Goal: Task Accomplishment & Management: Complete application form

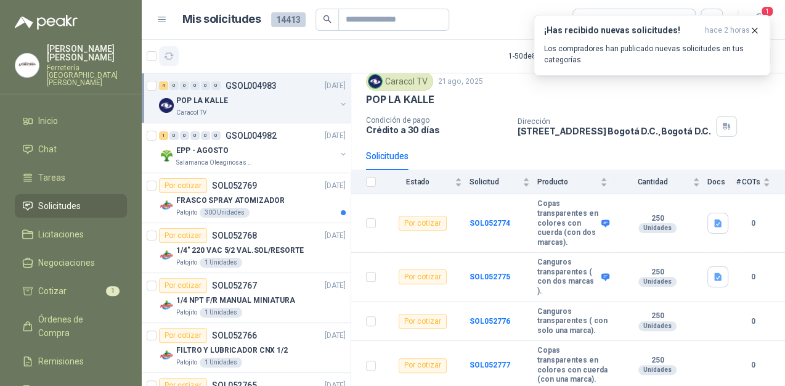
click at [166, 55] on icon "button" at bounding box center [169, 56] width 10 height 10
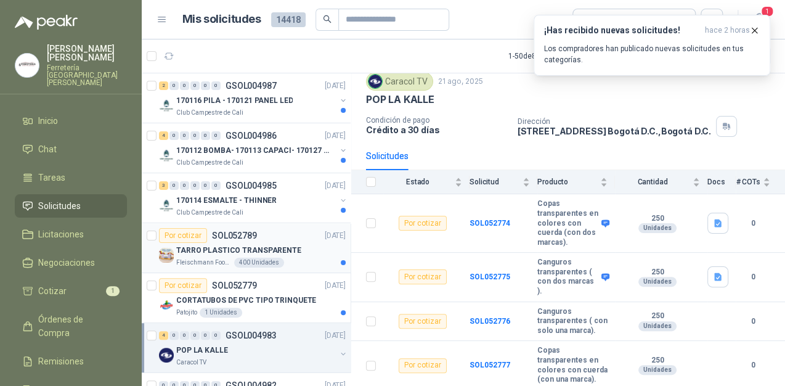
click at [261, 254] on p "TARRO PLASTICO TRANSPARENTE" at bounding box center [238, 250] width 125 height 12
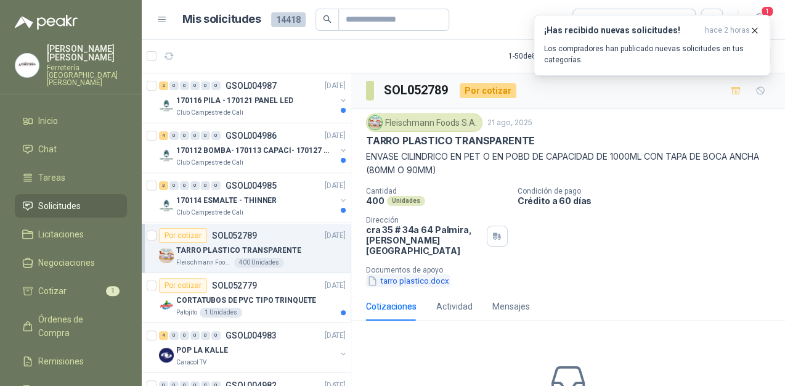
click at [402, 274] on button "tarro plastico.docx" at bounding box center [408, 280] width 84 height 13
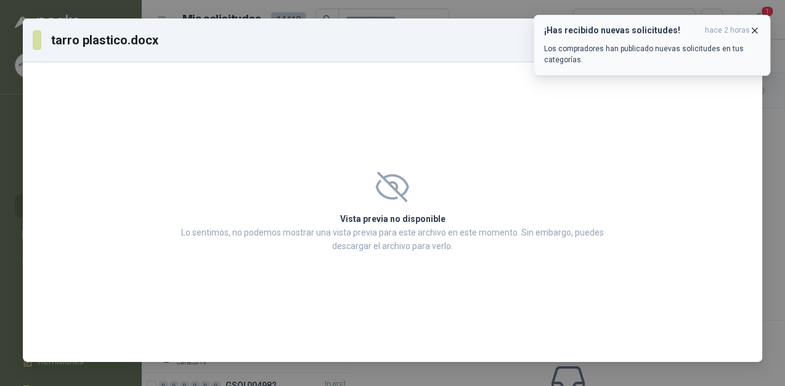
click at [750, 26] on icon "button" at bounding box center [754, 30] width 10 height 10
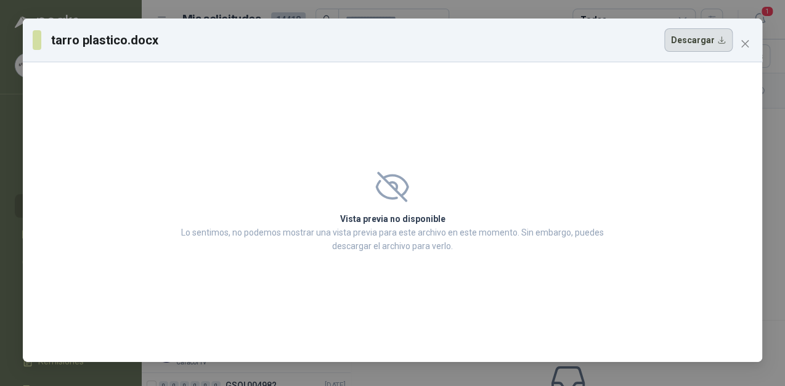
click at [696, 45] on button "Descargar" at bounding box center [698, 39] width 68 height 23
click at [745, 41] on icon "close" at bounding box center [745, 44] width 10 height 10
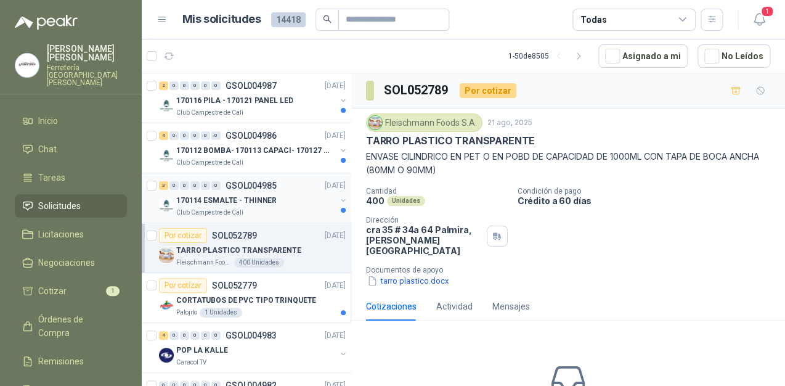
click at [279, 195] on div "170114 ESMALTE - THINNER" at bounding box center [256, 200] width 160 height 15
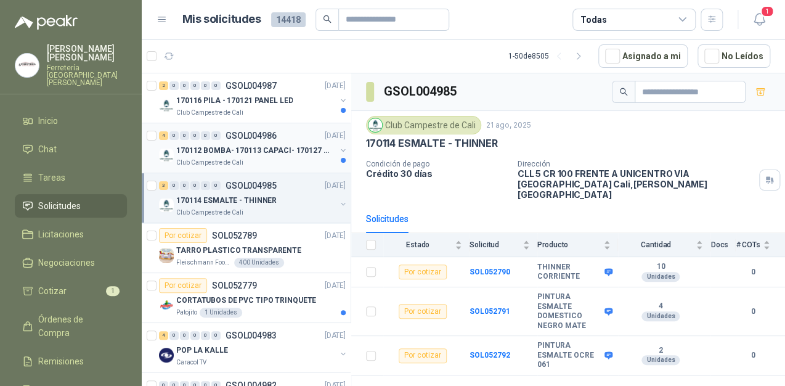
click at [253, 148] on p "170112 BOMBA- 170113 CAPACI- 170127 MOTOR 170119 R" at bounding box center [252, 151] width 153 height 12
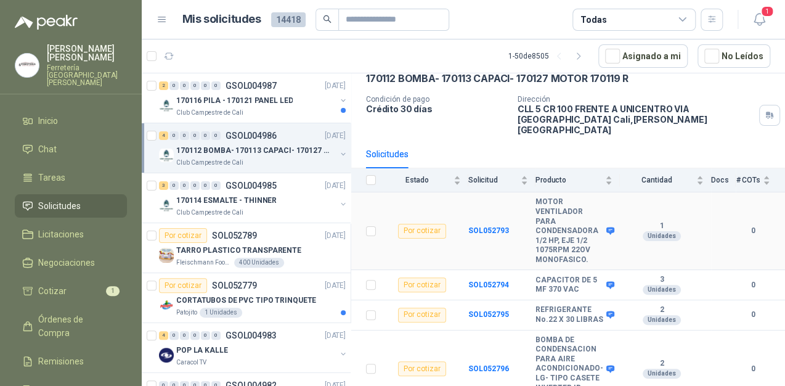
scroll to position [80, 0]
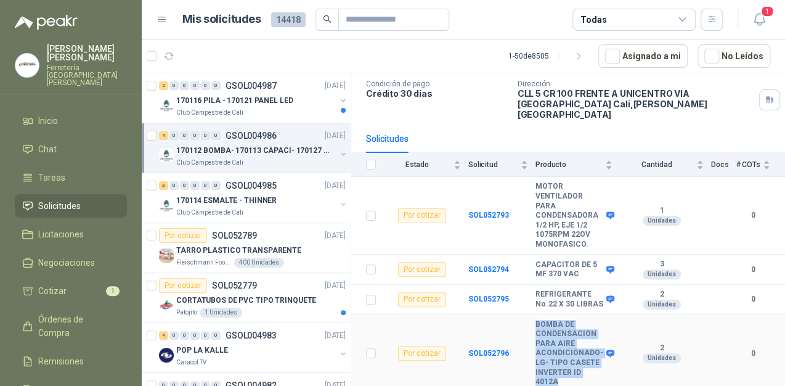
drag, startPoint x: 559, startPoint y: 376, endPoint x: 525, endPoint y: 337, distance: 52.0
click at [525, 337] on tr "Por cotizar SOL052796 BOMBA DE CONDENSACION PARA AIRE ACONDICIONADO-LG- TIPO CA…" at bounding box center [568, 354] width 434 height 78
copy tr "BOMBA DE CONDENSACION PARA AIRE ACONDICIONADO-LG- TIPO CASETE INVERTER ID 4012A"
click at [223, 96] on p "170116 PILA - 170121 PANEL LED" at bounding box center [234, 101] width 116 height 12
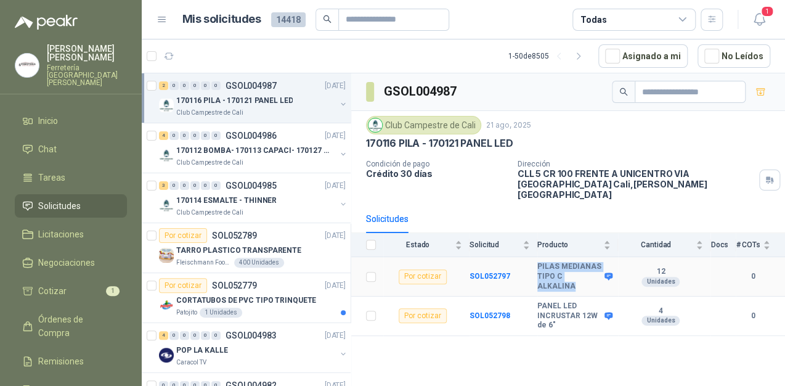
drag, startPoint x: 595, startPoint y: 260, endPoint x: 528, endPoint y: 252, distance: 67.0
click at [528, 257] on tr "Por cotizar SOL052797 PILAS MEDIANAS TIPO C ALKALINA 12 Unidades 0" at bounding box center [568, 276] width 434 height 39
copy tr "PILAS MEDIANAS TIPO C ALKALINA"
click at [241, 297] on p "CORTATUBOS DE PVC TIPO TRINQUETE" at bounding box center [246, 300] width 140 height 12
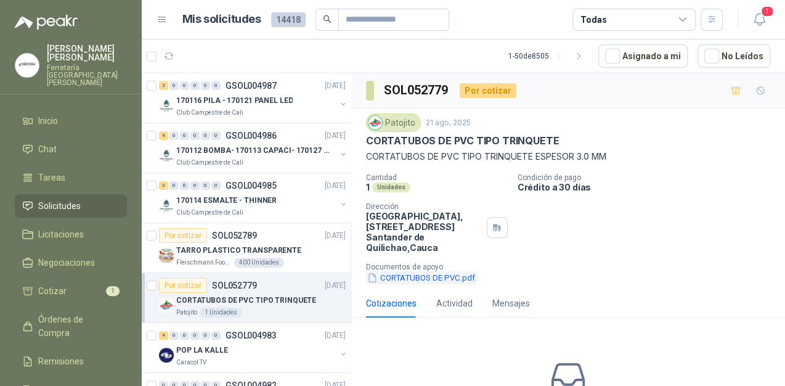
click at [402, 282] on button "CORTATUBOS DE PVC.pdf" at bounding box center [421, 277] width 110 height 13
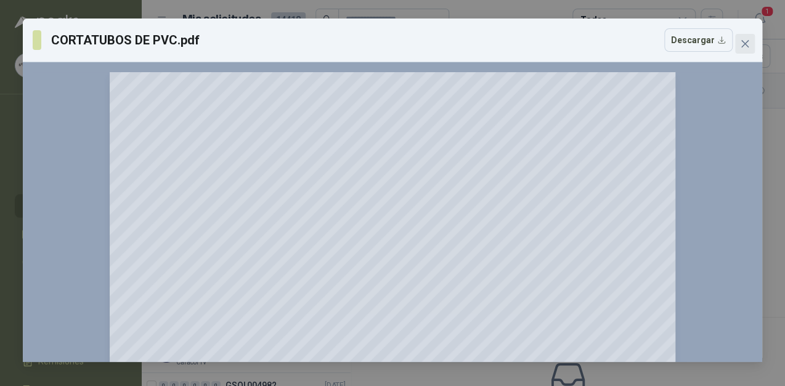
click at [747, 41] on icon "close" at bounding box center [744, 43] width 7 height 7
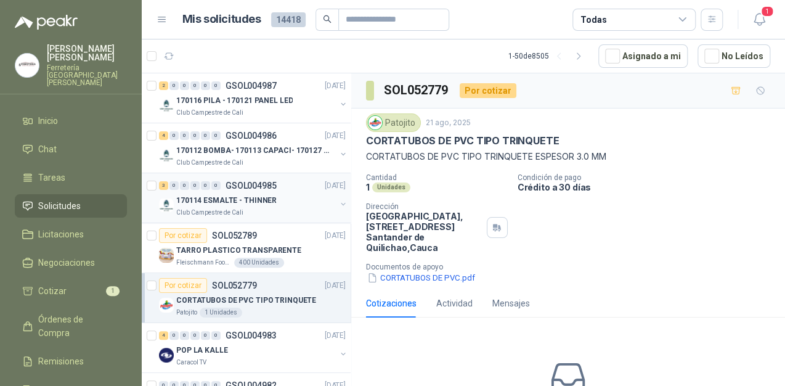
click at [256, 196] on p "170114 ESMALTE - THINNER" at bounding box center [226, 201] width 100 height 12
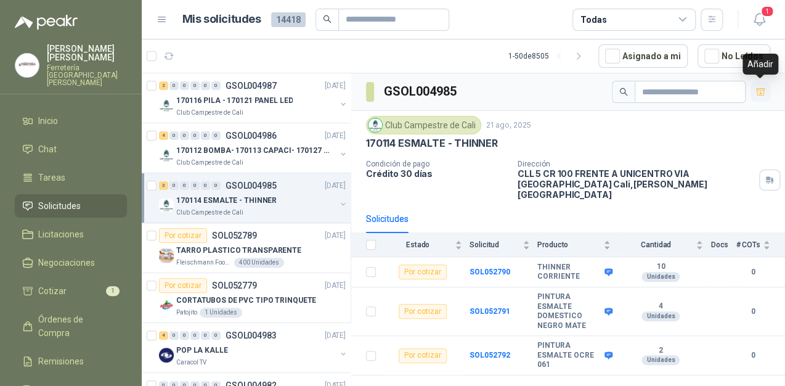
click at [762, 92] on icon "button" at bounding box center [760, 92] width 10 height 10
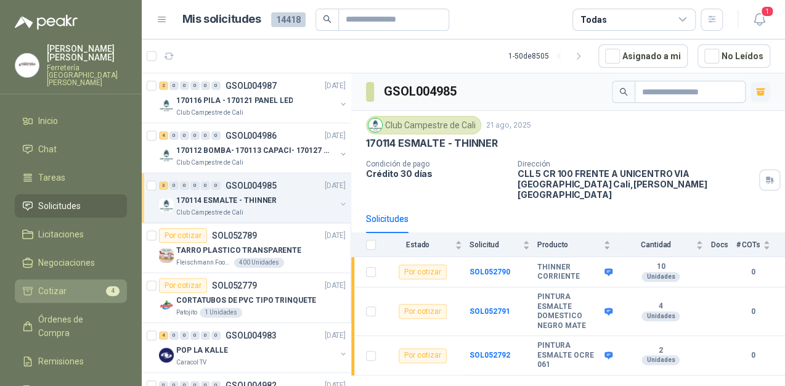
click at [113, 286] on span "4" at bounding box center [113, 291] width 14 height 10
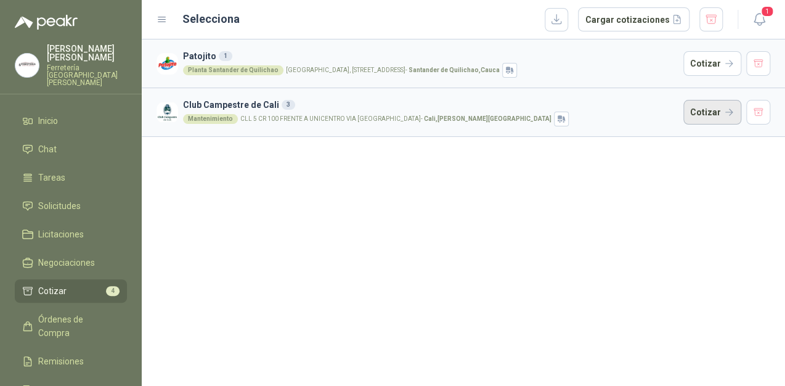
click at [716, 113] on button "Cotizar" at bounding box center [712, 112] width 58 height 25
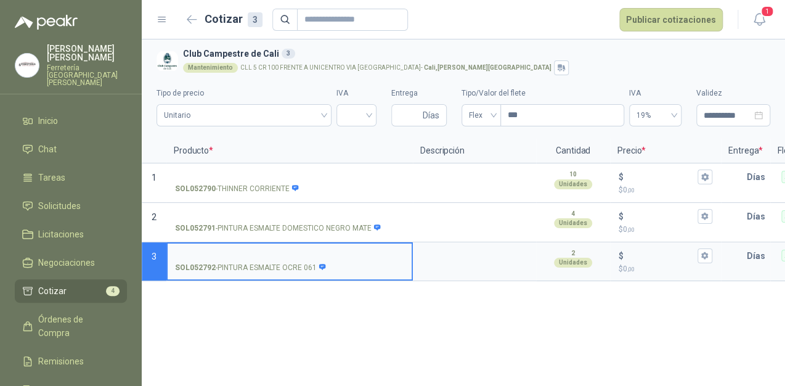
click at [252, 251] on input "SOL052792 - PINTURA ESMALTE OCRE 061" at bounding box center [289, 255] width 229 height 9
type input "**********"
click at [636, 251] on input "$ $ 0 ,00" at bounding box center [660, 255] width 69 height 9
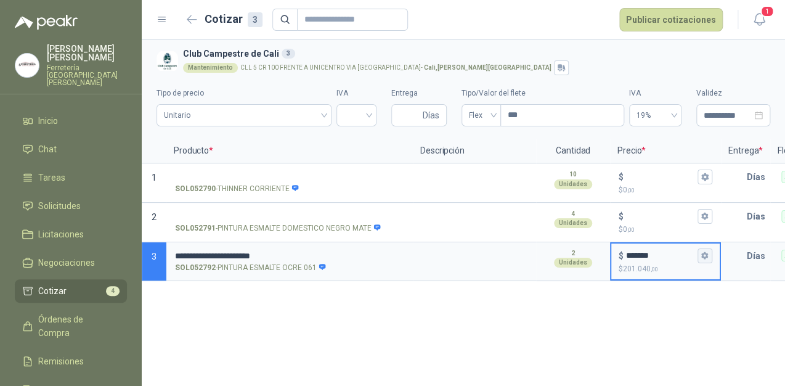
type input "*******"
click at [705, 259] on icon "button" at bounding box center [704, 255] width 7 height 7
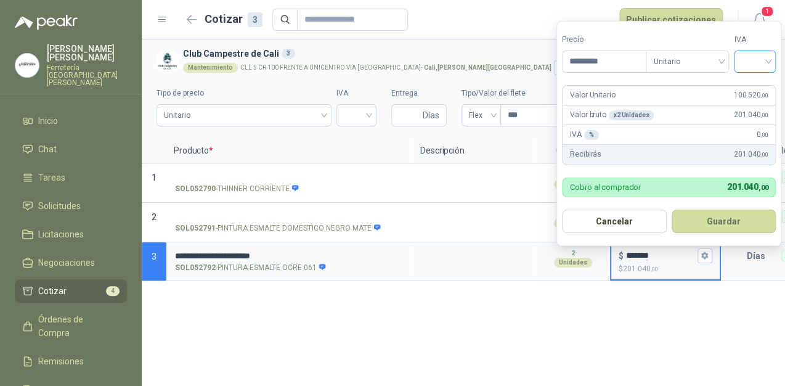
click at [766, 56] on input "search" at bounding box center [754, 60] width 27 height 18
click at [758, 82] on div "19%" at bounding box center [757, 87] width 23 height 14
click at [749, 219] on button "Guardar" at bounding box center [726, 220] width 106 height 23
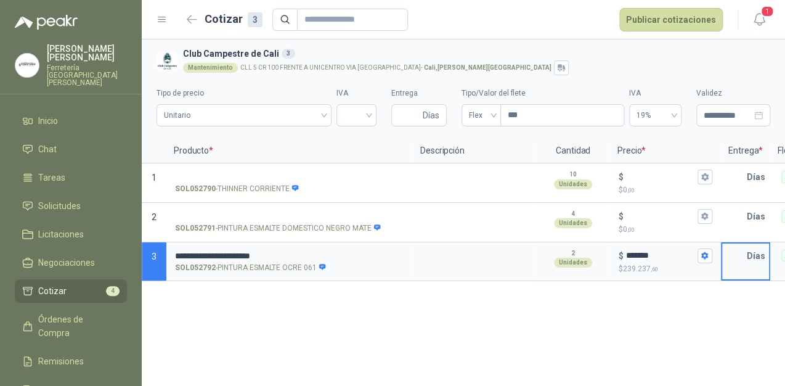
click at [743, 257] on input "text" at bounding box center [734, 255] width 25 height 25
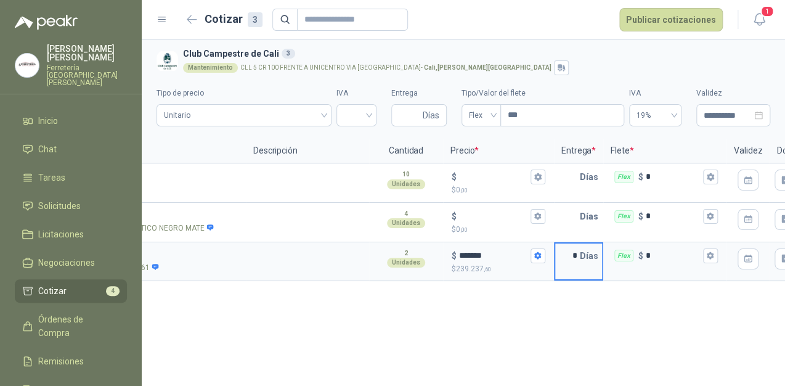
scroll to position [0, 177]
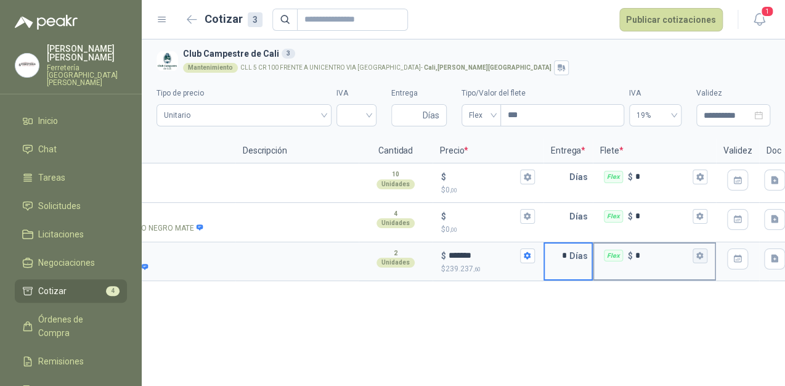
type input "*"
click at [701, 258] on icon "button" at bounding box center [699, 255] width 8 height 8
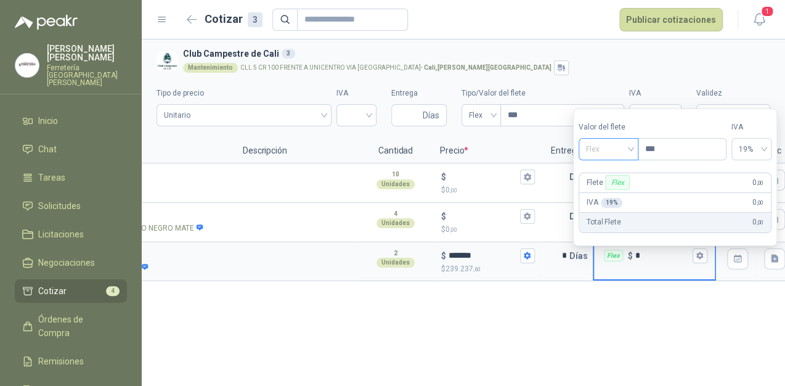
click at [636, 149] on div "Flex" at bounding box center [608, 149] width 60 height 22
click at [610, 195] on div "Incluido" at bounding box center [610, 195] width 43 height 14
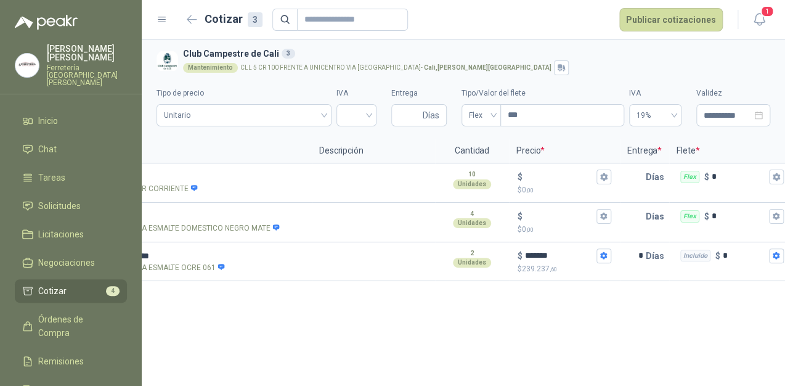
scroll to position [0, 0]
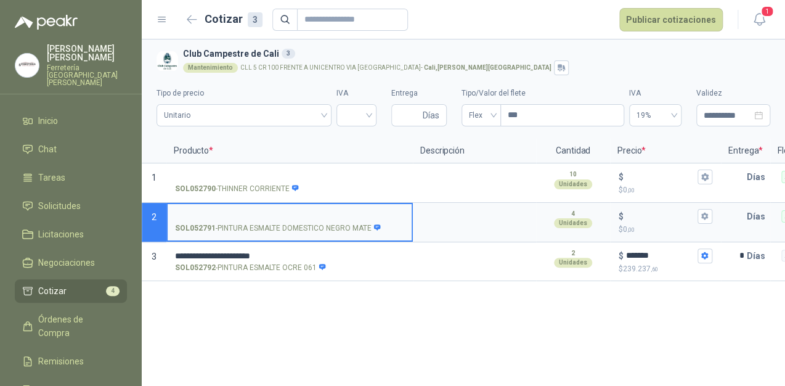
click at [209, 214] on input "SOL052791 - PINTURA ESMALTE DOMESTICO NEGRO MATE" at bounding box center [289, 216] width 229 height 9
type input "**********"
click at [631, 217] on input "$ $ 0 ,00" at bounding box center [660, 215] width 69 height 9
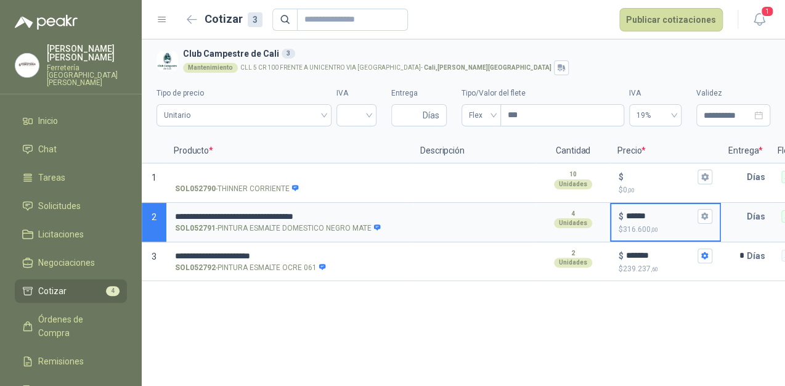
type input "******"
click at [690, 224] on p "$ 316.600 ,00" at bounding box center [665, 230] width 94 height 12
click at [690, 220] on input "******" at bounding box center [660, 215] width 69 height 9
click at [705, 216] on icon "button" at bounding box center [704, 216] width 8 height 8
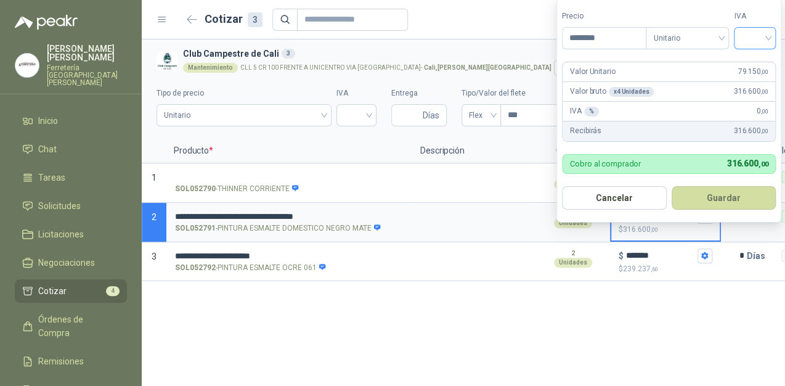
click at [768, 35] on input "search" at bounding box center [754, 37] width 27 height 18
click at [749, 60] on div "19%" at bounding box center [757, 64] width 23 height 14
click at [733, 201] on button "Guardar" at bounding box center [726, 197] width 106 height 23
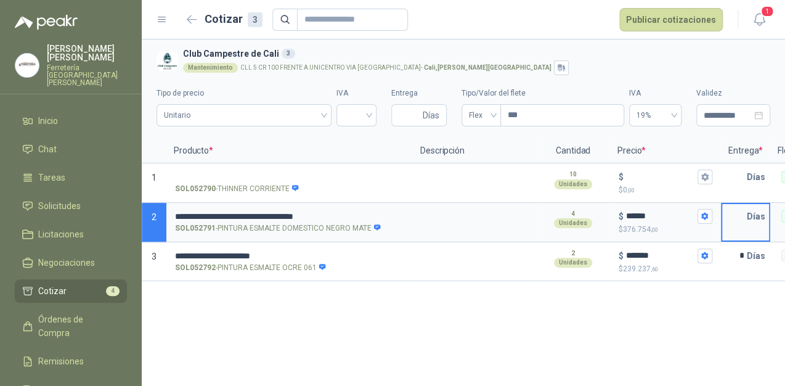
click at [743, 214] on input "text" at bounding box center [734, 216] width 25 height 25
type input "*"
click at [741, 262] on input "*" at bounding box center [734, 255] width 25 height 25
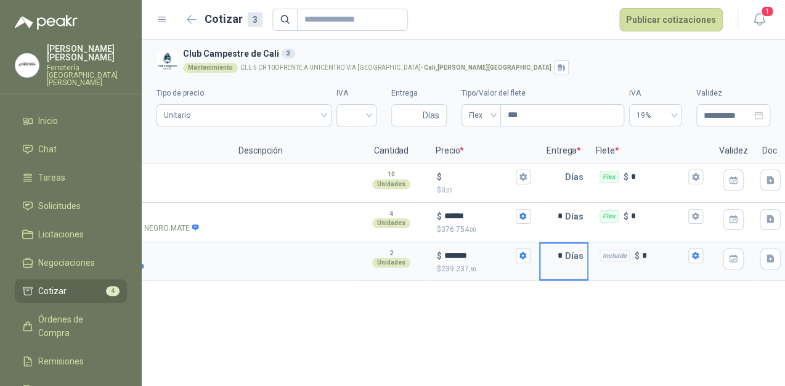
scroll to position [0, 200]
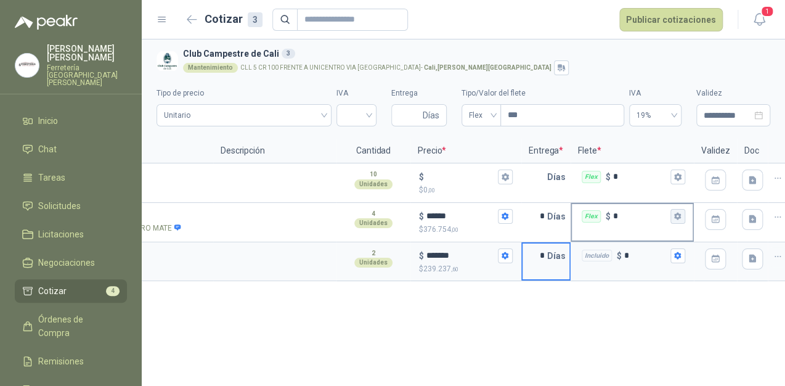
type input "*"
click at [676, 214] on icon "button" at bounding box center [677, 215] width 7 height 7
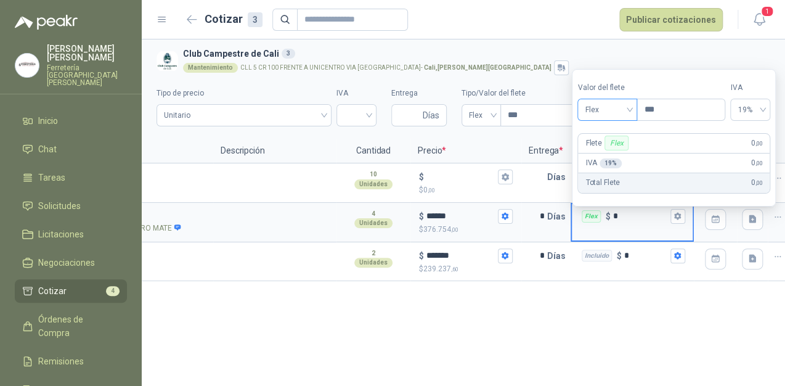
click at [629, 107] on span "Flex" at bounding box center [606, 109] width 45 height 18
click at [608, 152] on div "Incluido" at bounding box center [608, 155] width 43 height 14
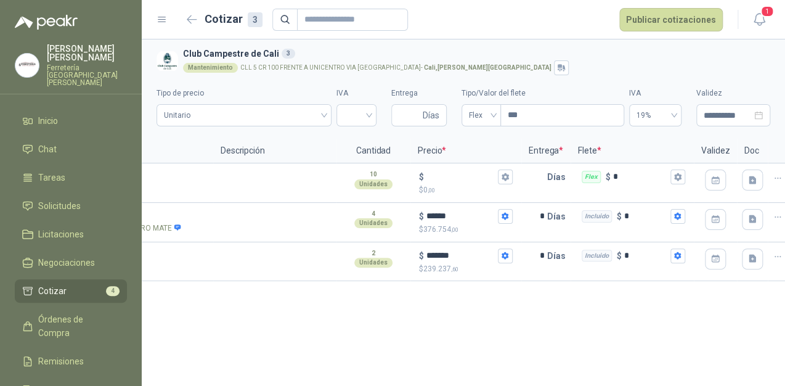
scroll to position [0, 0]
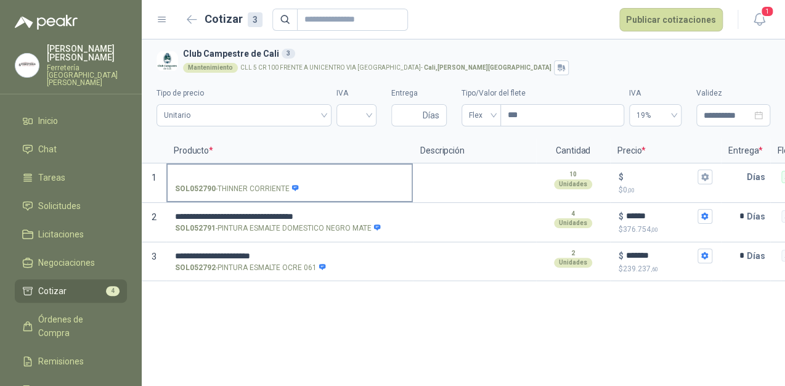
click at [200, 172] on input "SOL052790 - THINNER CORRIENTE" at bounding box center [289, 176] width 229 height 9
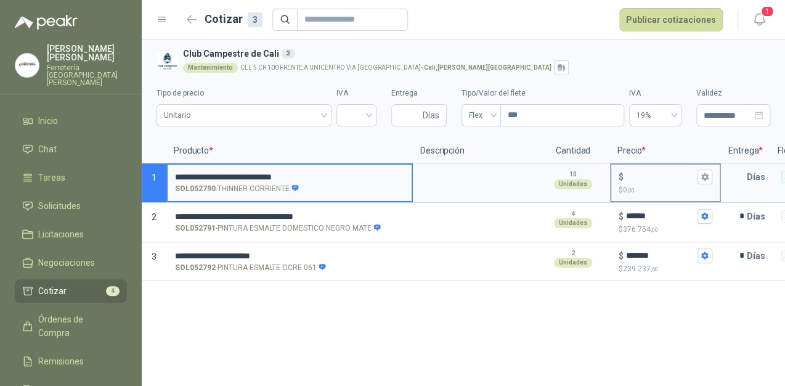
type input "**********"
click at [628, 172] on input "$ $ 0 ,00" at bounding box center [660, 176] width 69 height 9
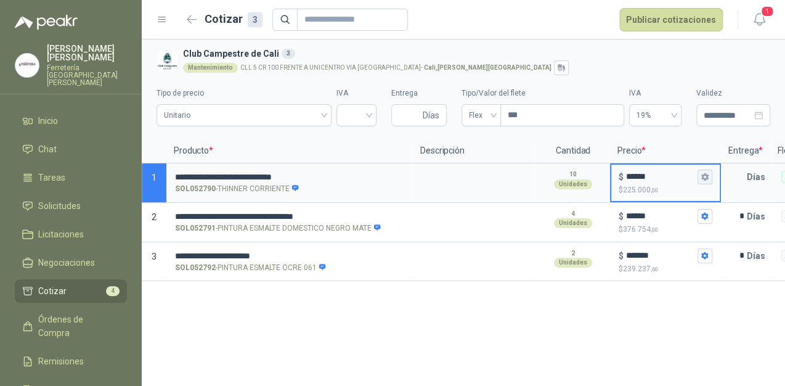
type input "******"
click at [705, 177] on icon "button" at bounding box center [704, 176] width 8 height 8
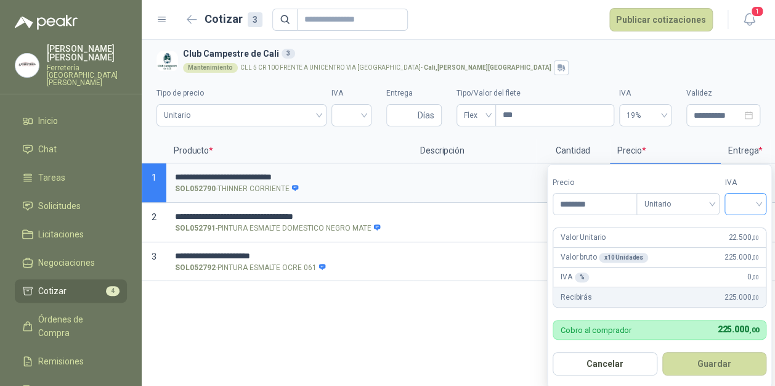
click at [759, 204] on input "search" at bounding box center [745, 202] width 27 height 18
click at [739, 229] on div "19%" at bounding box center [747, 230] width 23 height 14
click at [719, 365] on button "Guardar" at bounding box center [716, 363] width 106 height 23
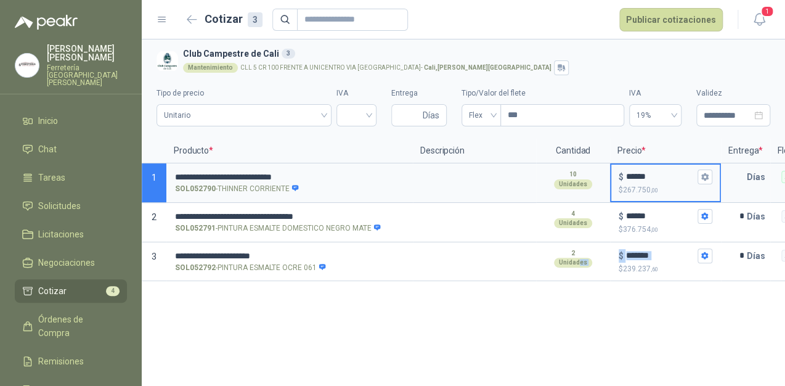
drag, startPoint x: 578, startPoint y: 291, endPoint x: 618, endPoint y: 288, distance: 40.1
click at [618, 288] on div "**********" at bounding box center [463, 212] width 643 height 346
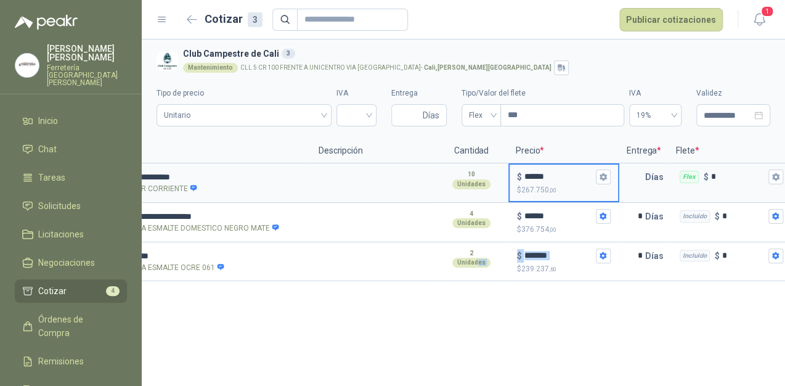
scroll to position [0, 105]
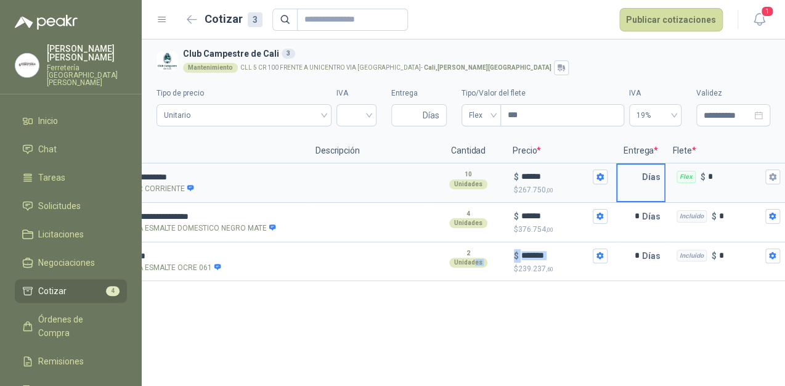
click at [636, 178] on input "text" at bounding box center [629, 176] width 25 height 25
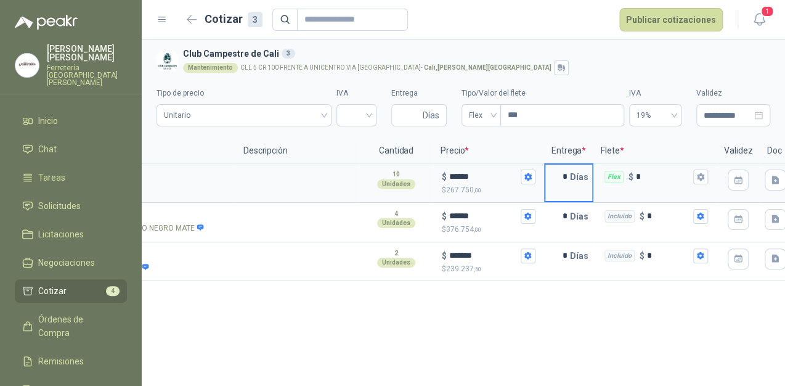
scroll to position [0, 217]
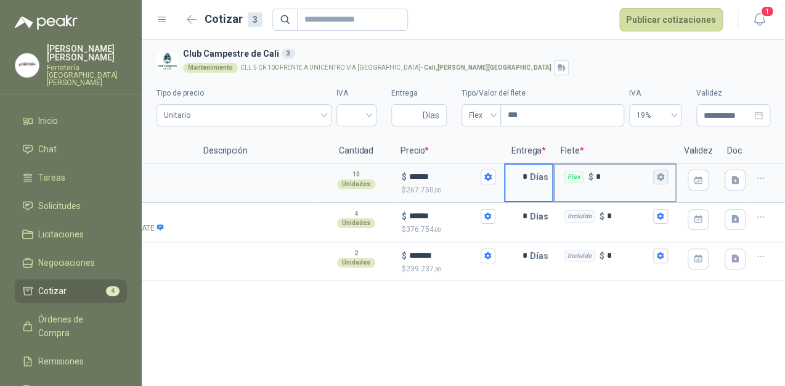
type input "*"
click at [661, 176] on icon "button" at bounding box center [659, 176] width 7 height 7
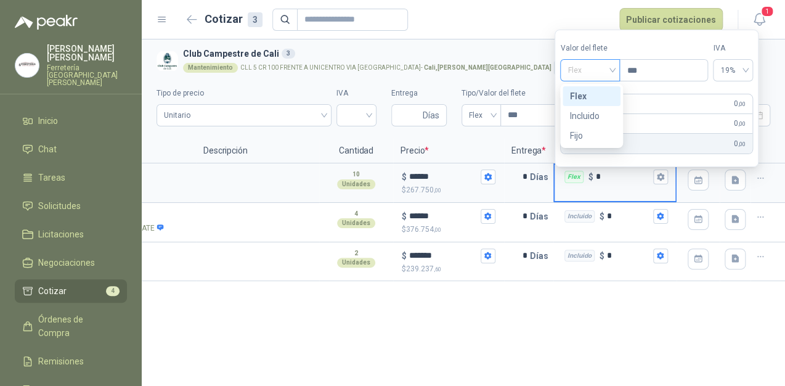
click at [607, 66] on span "Flex" at bounding box center [589, 70] width 45 height 18
click at [586, 118] on div "Incluido" at bounding box center [591, 116] width 43 height 14
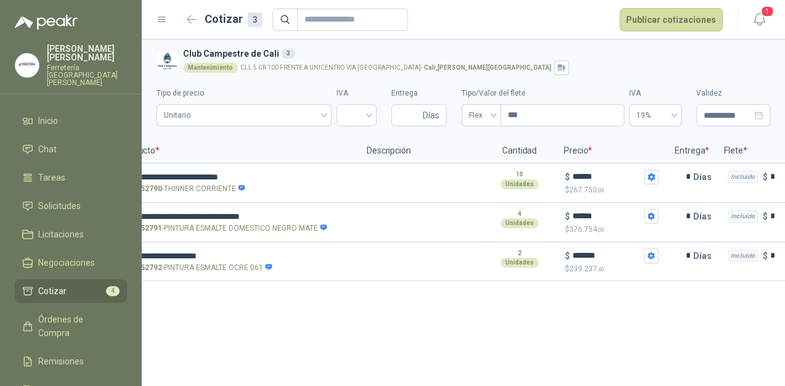
scroll to position [0, 28]
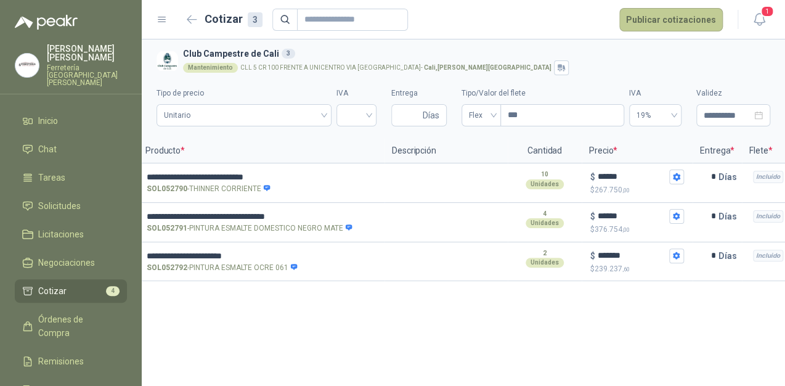
click at [673, 15] on button "Publicar cotizaciones" at bounding box center [670, 19] width 103 height 23
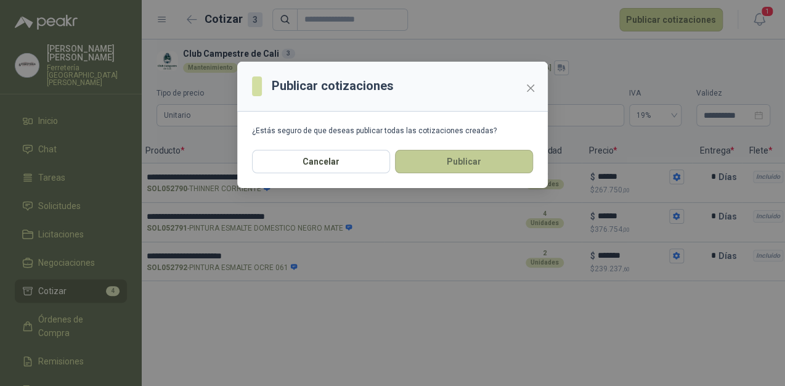
click at [445, 168] on button "Publicar" at bounding box center [464, 161] width 138 height 23
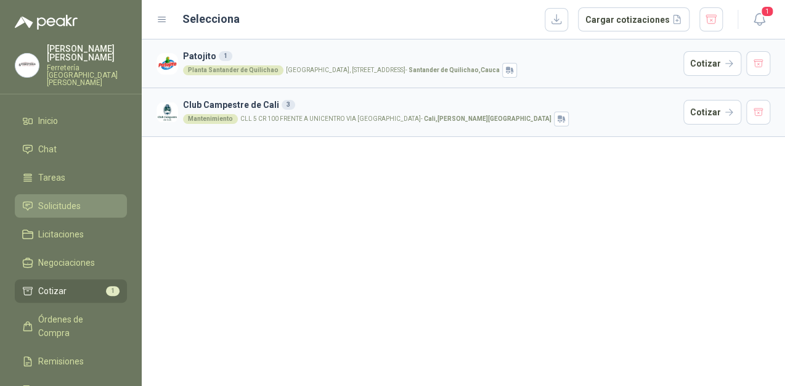
click at [64, 199] on span "Solicitudes" at bounding box center [59, 206] width 42 height 14
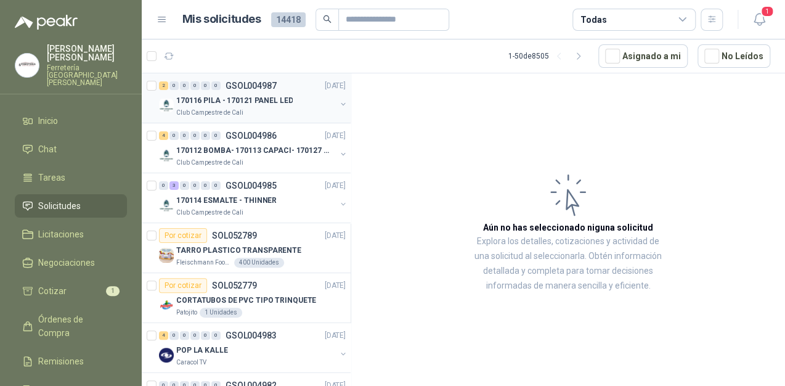
click at [247, 116] on div "Club Campestre de Cali" at bounding box center [256, 113] width 160 height 10
